Goal: Information Seeking & Learning: Learn about a topic

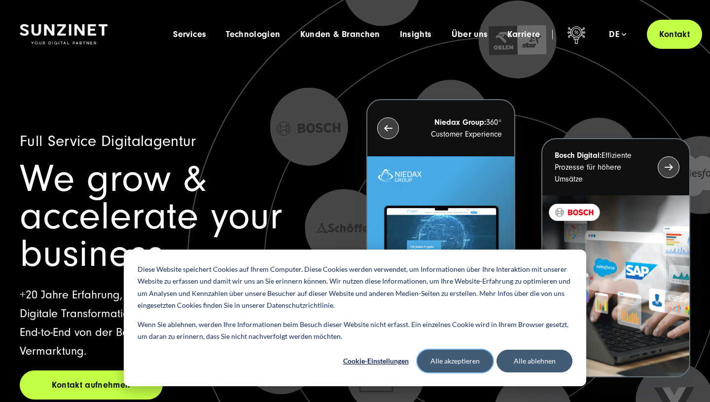
click at [460, 357] on button "Alle akzeptieren" at bounding box center [455, 361] width 76 height 23
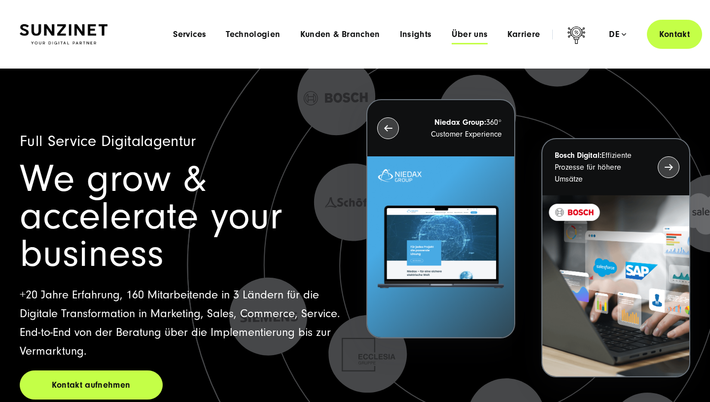
click at [456, 32] on span "Über uns" at bounding box center [470, 35] width 36 height 10
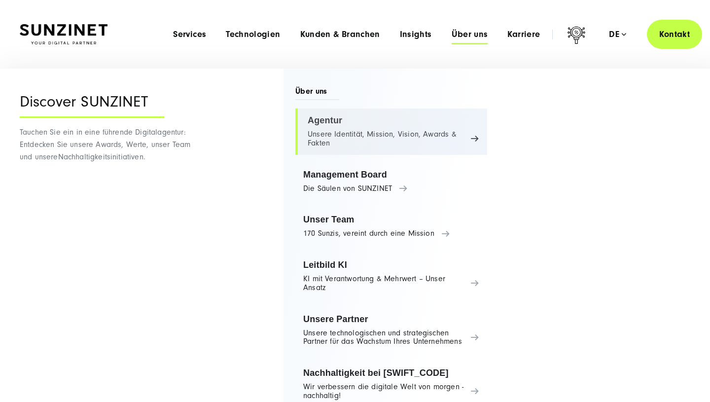
scroll to position [22, 0]
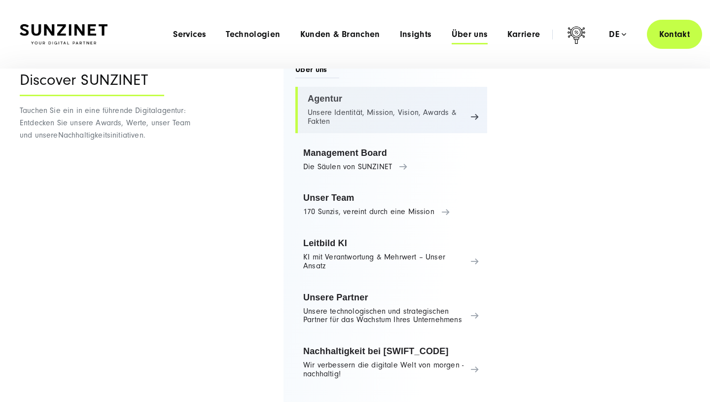
click at [365, 115] on link "Agentur Unsere Identität, Mission, Vision, Awards & Fakten" at bounding box center [391, 110] width 192 height 46
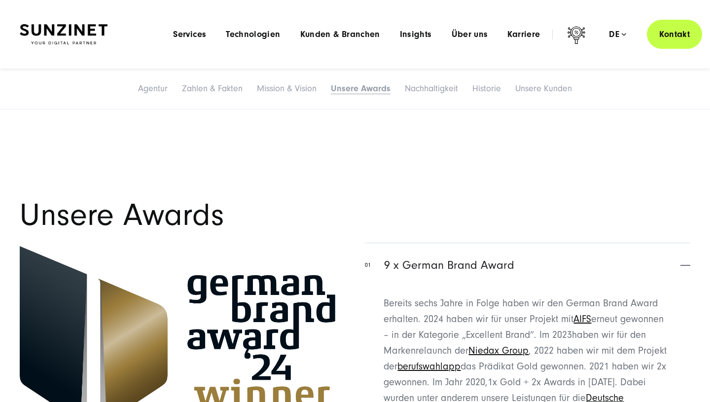
scroll to position [2487, 0]
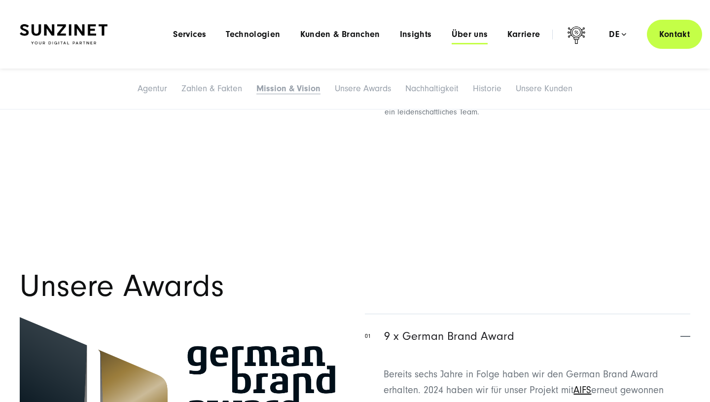
click at [458, 34] on span "Über uns" at bounding box center [470, 35] width 36 height 10
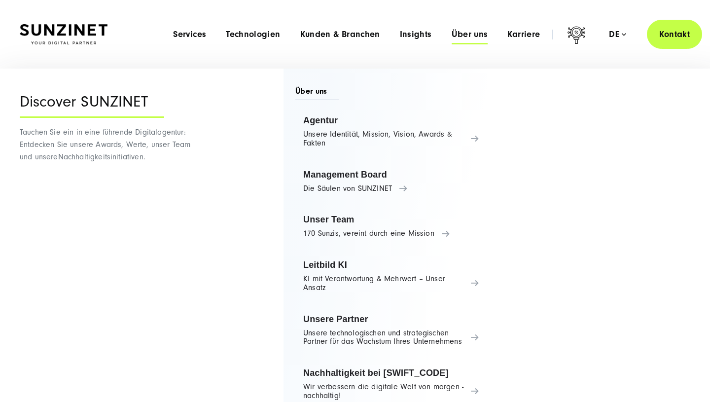
click at [504, 38] on li "Karriere Menu Willkommen bei [SWIFT_CODE]! Bei uns warten neben spannenden Proj…" at bounding box center [524, 34] width 52 height 10
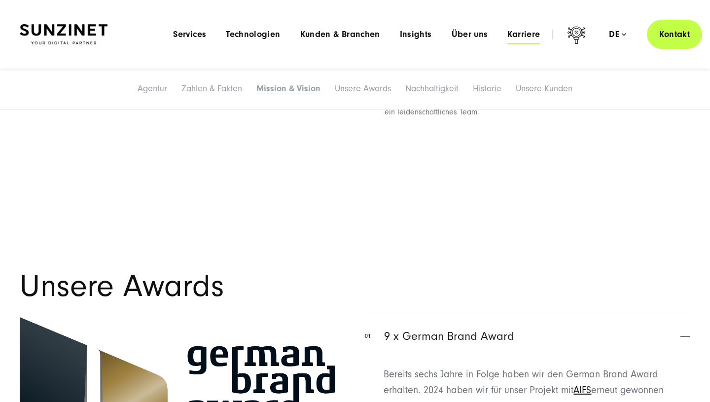
click at [512, 37] on span "Karriere" at bounding box center [523, 35] width 33 height 10
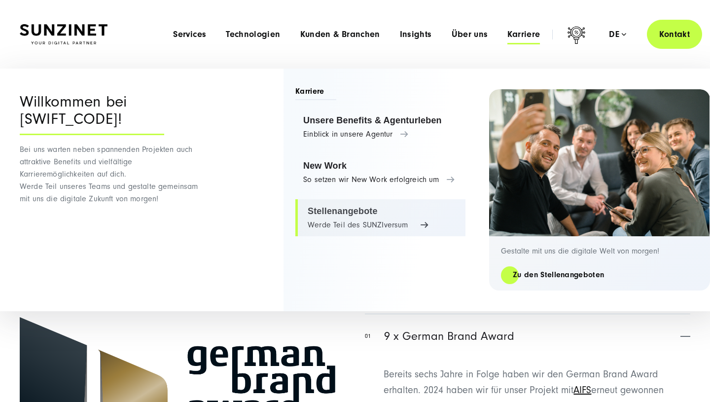
click at [382, 213] on link "Stellenangebote Werde Teil des SUNZIversum" at bounding box center [380, 217] width 170 height 37
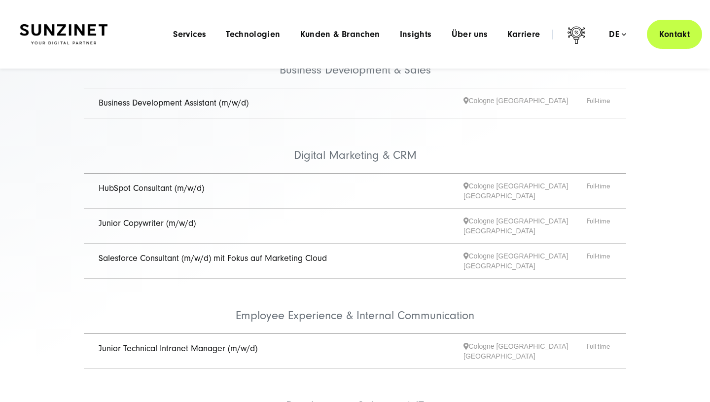
scroll to position [187, 0]
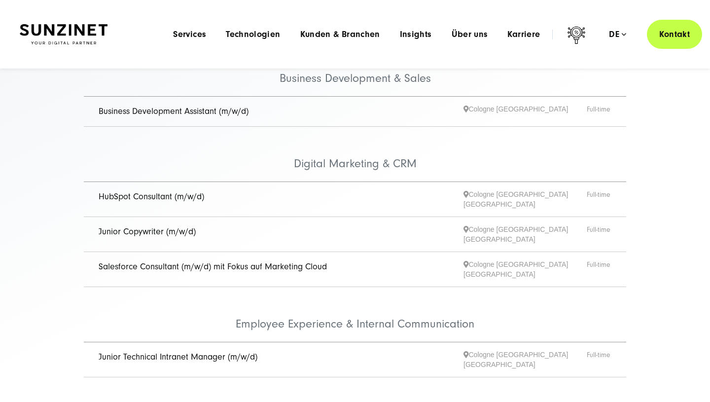
click at [121, 226] on link "Junior Copywriter (m/w/d)" at bounding box center [147, 231] width 97 height 10
